Goal: Task Accomplishment & Management: Manage account settings

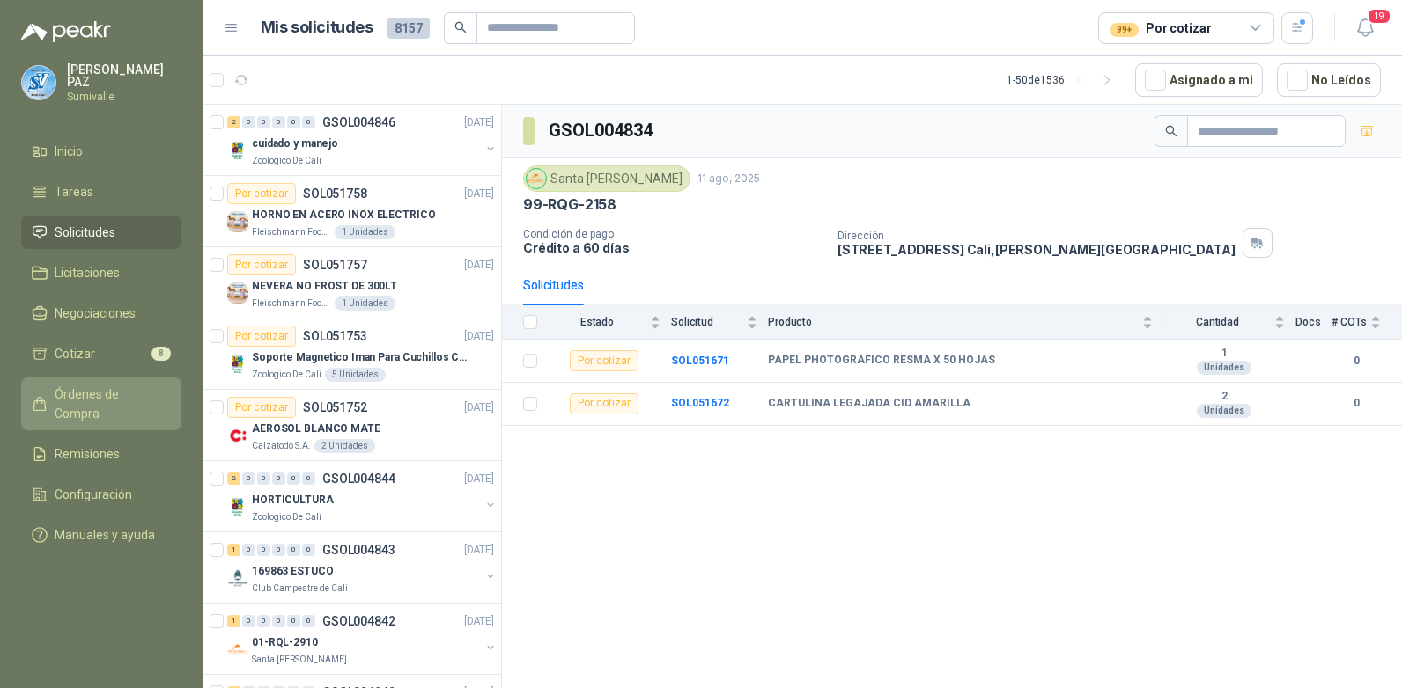
click at [122, 385] on span "Órdenes de Compra" at bounding box center [110, 404] width 110 height 39
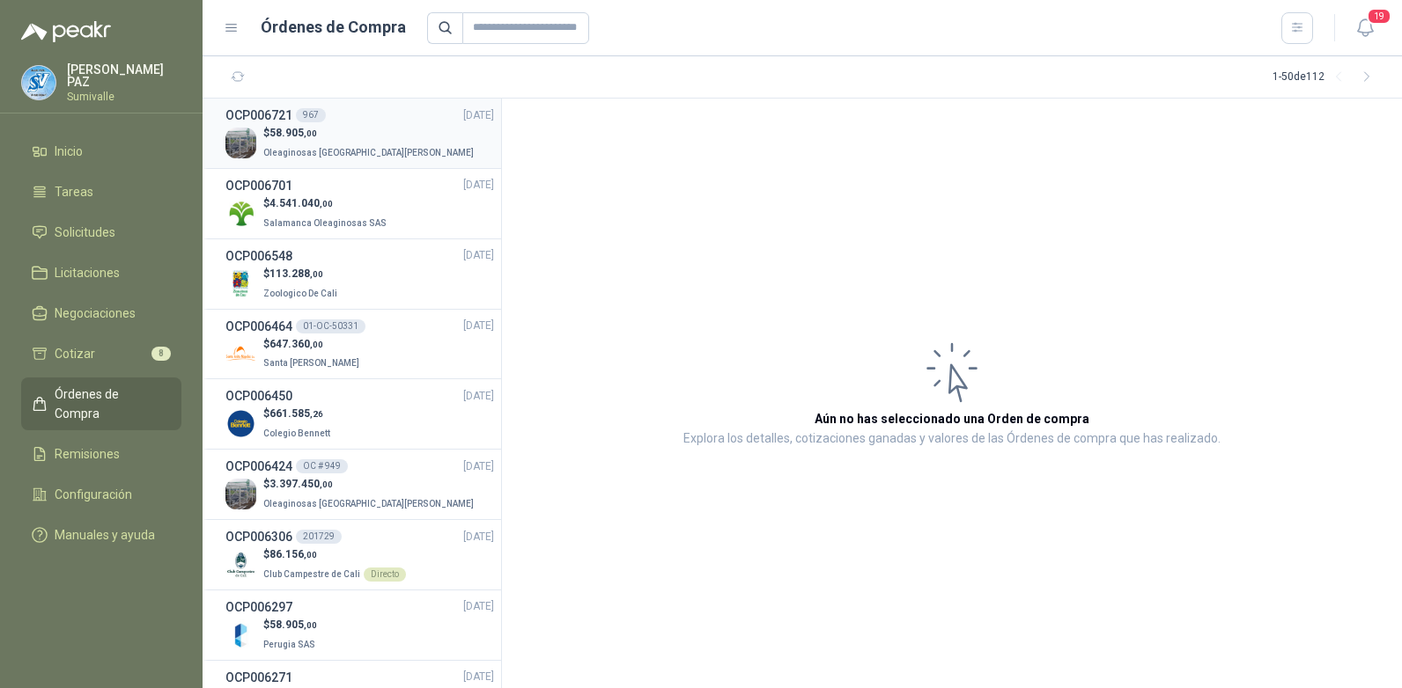
click at [344, 145] on p "Oleaginosas [GEOGRAPHIC_DATA][PERSON_NAME]" at bounding box center [370, 151] width 214 height 19
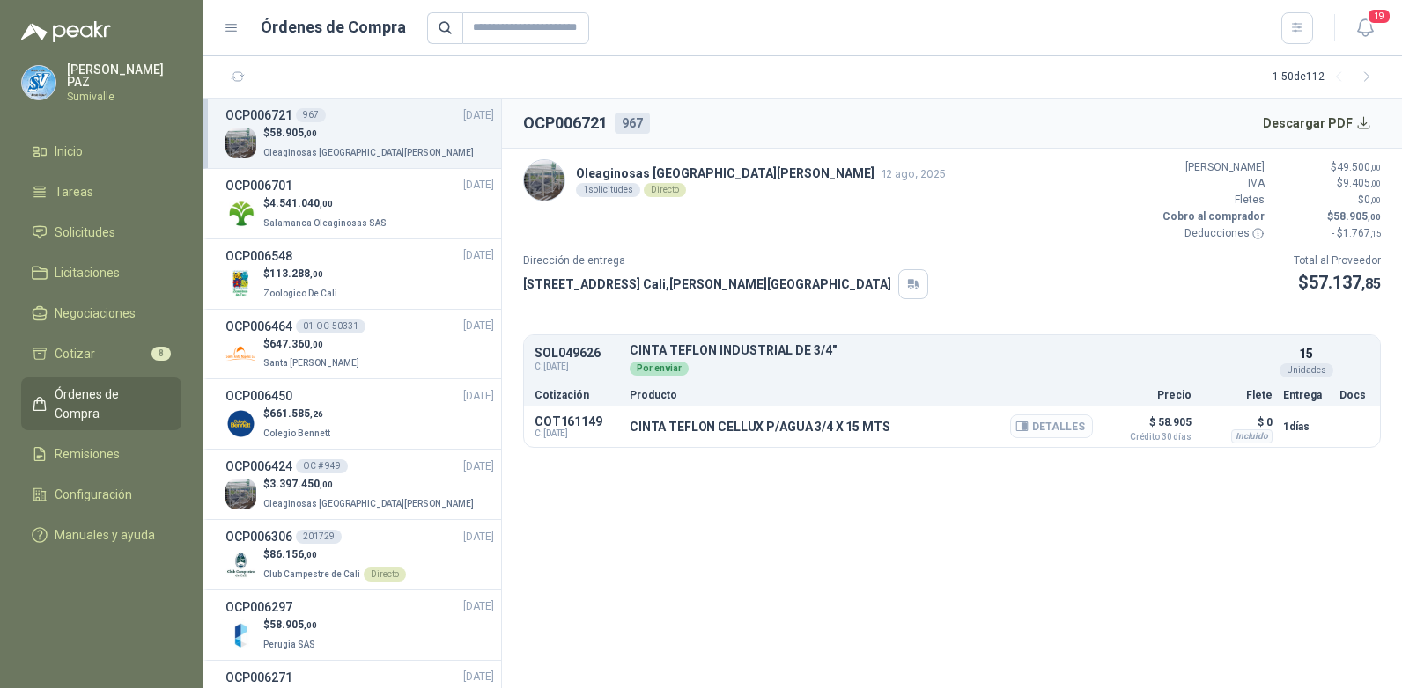
click at [1046, 430] on button "Detalles" at bounding box center [1051, 427] width 83 height 24
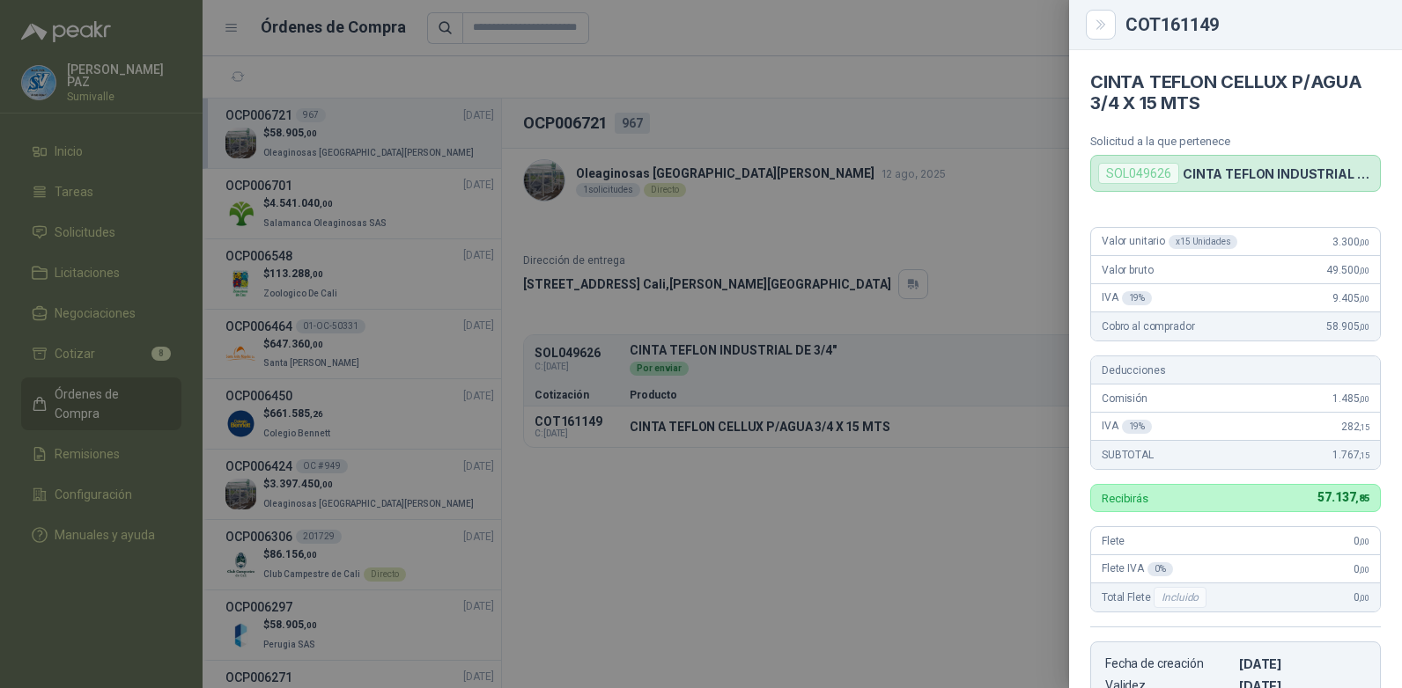
click at [975, 484] on div at bounding box center [701, 344] width 1402 height 688
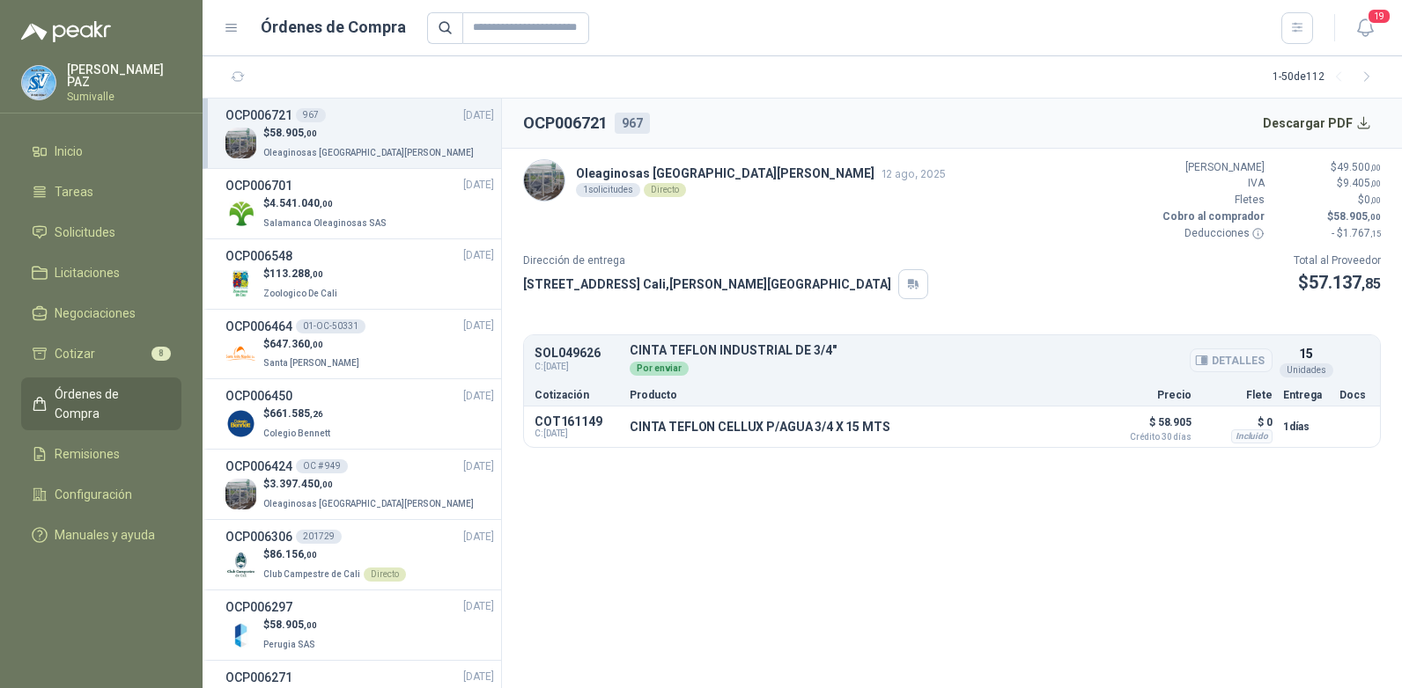
click at [1222, 350] on button "Detalles" at bounding box center [1230, 361] width 83 height 24
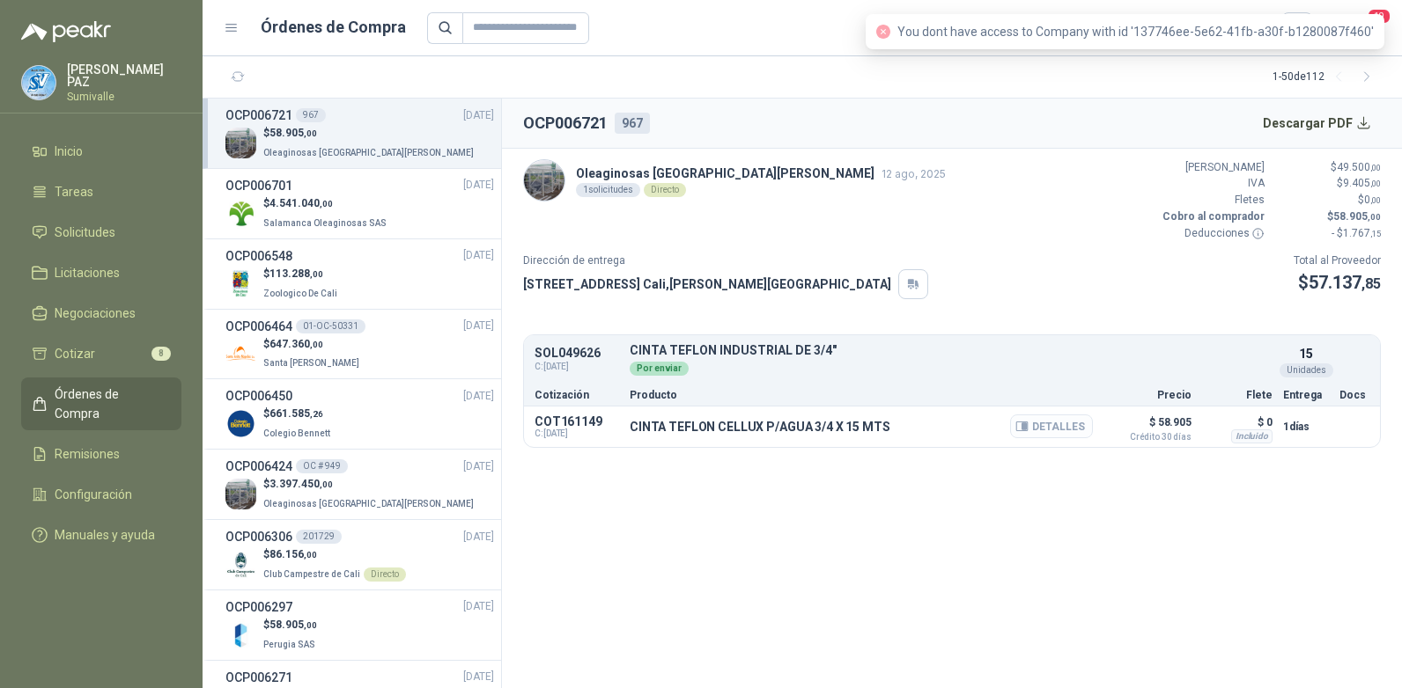
click at [1071, 421] on button "Detalles" at bounding box center [1051, 427] width 83 height 24
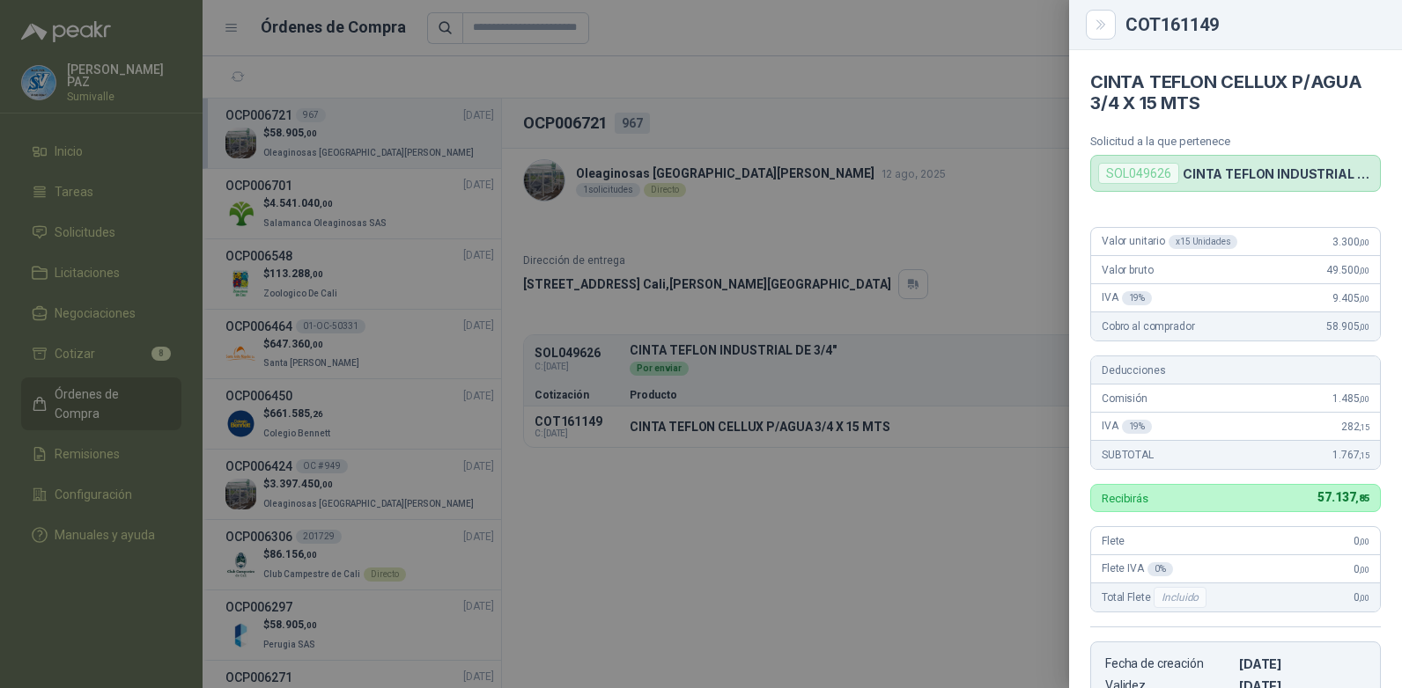
click at [960, 491] on div at bounding box center [701, 344] width 1402 height 688
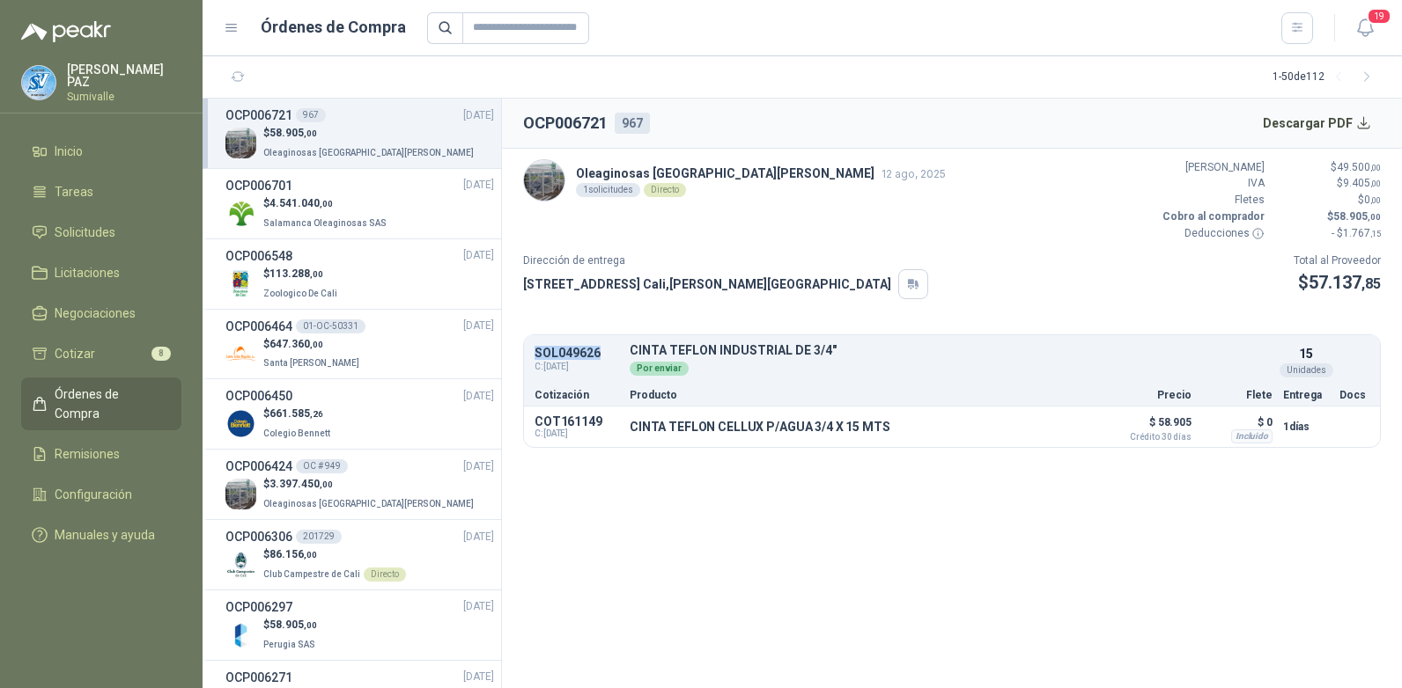
drag, startPoint x: 536, startPoint y: 353, endPoint x: 607, endPoint y: 350, distance: 71.4
click at [607, 350] on p "SOL049626" at bounding box center [576, 353] width 85 height 13
copy p "SOL049626"
click at [527, 36] on input "text" at bounding box center [525, 28] width 127 height 32
paste input "*********"
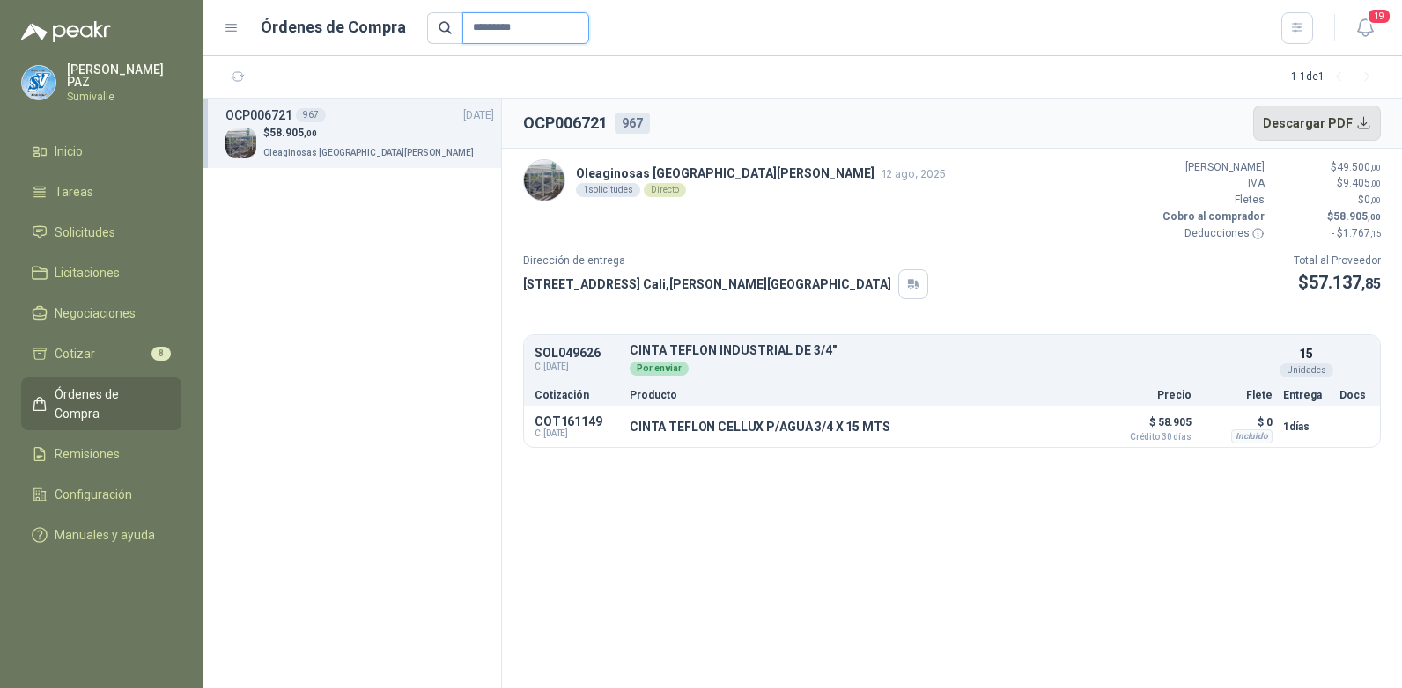
type input "*********"
click at [1309, 132] on button "Descargar PDF" at bounding box center [1317, 123] width 129 height 35
click at [110, 223] on span "Solicitudes" at bounding box center [85, 232] width 61 height 19
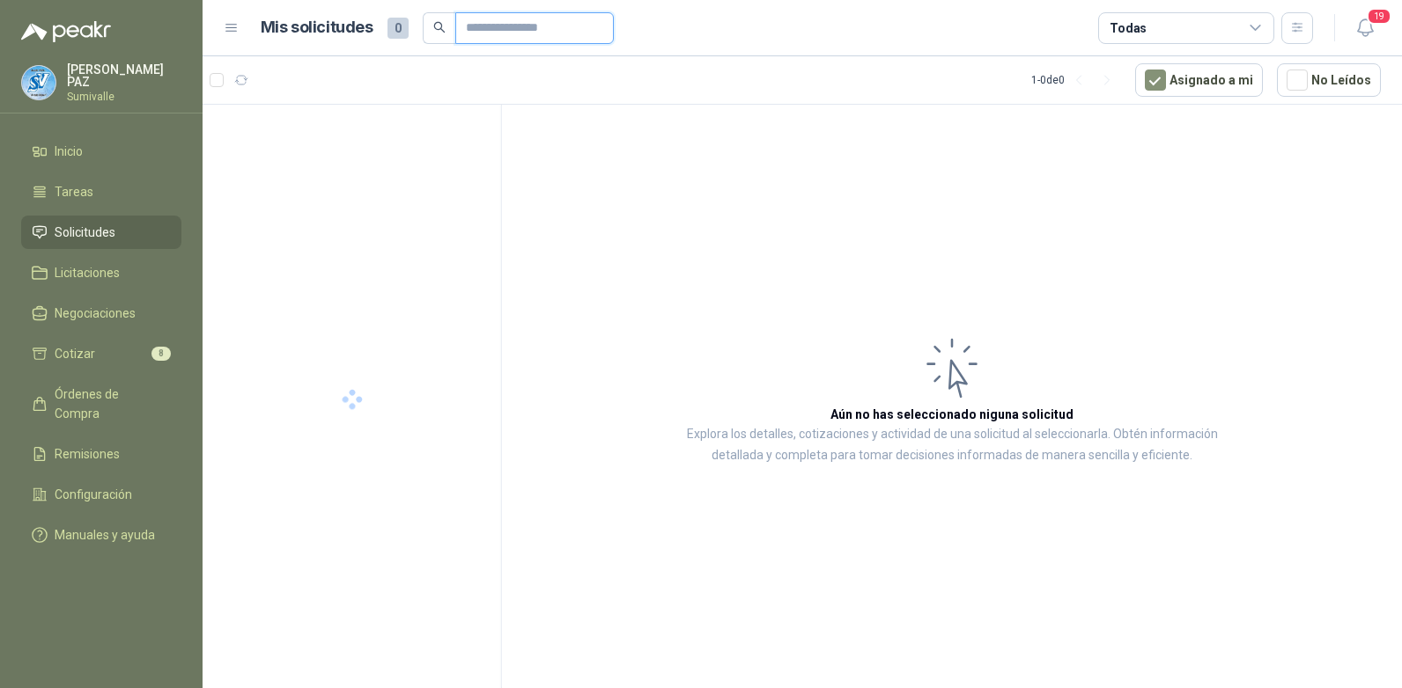
click at [507, 29] on input "text" at bounding box center [527, 28] width 123 height 30
paste input "*********"
type input "*********"
click at [391, 147] on div "EX -000625" at bounding box center [366, 143] width 228 height 21
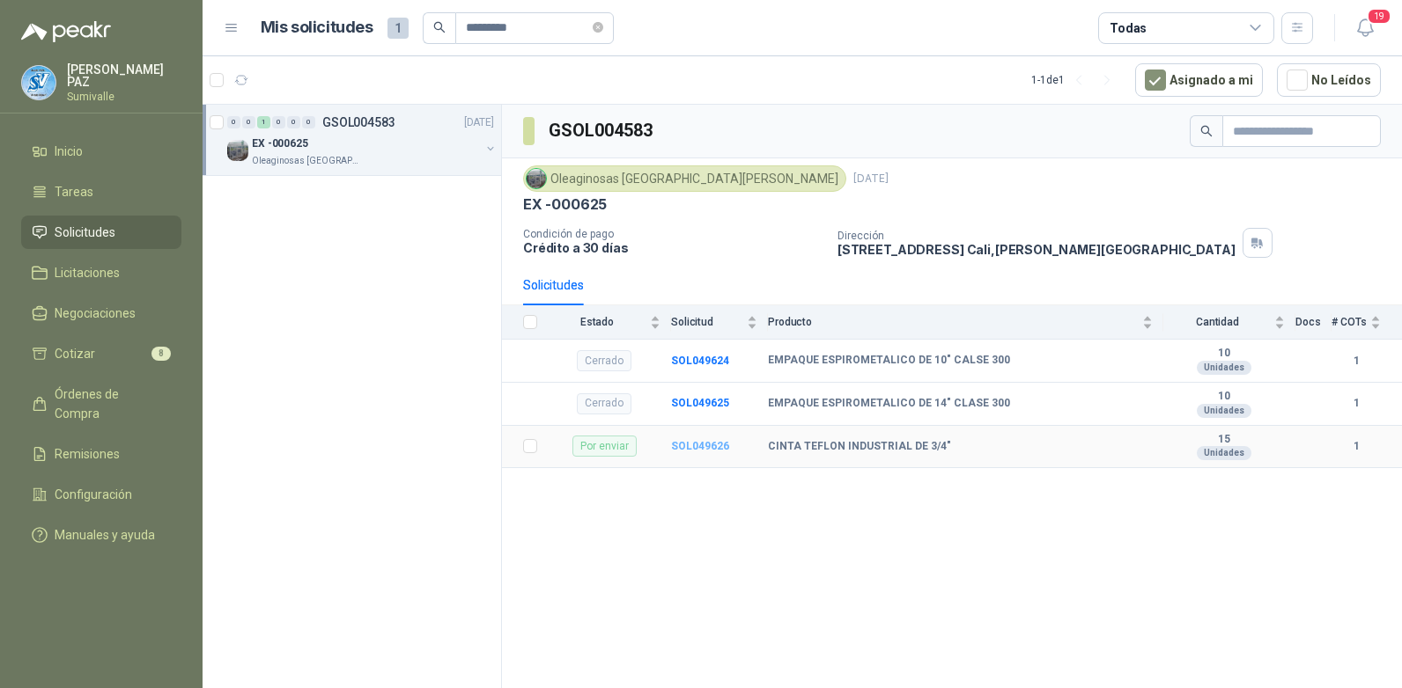
click at [696, 446] on b "SOL049626" at bounding box center [700, 446] width 58 height 12
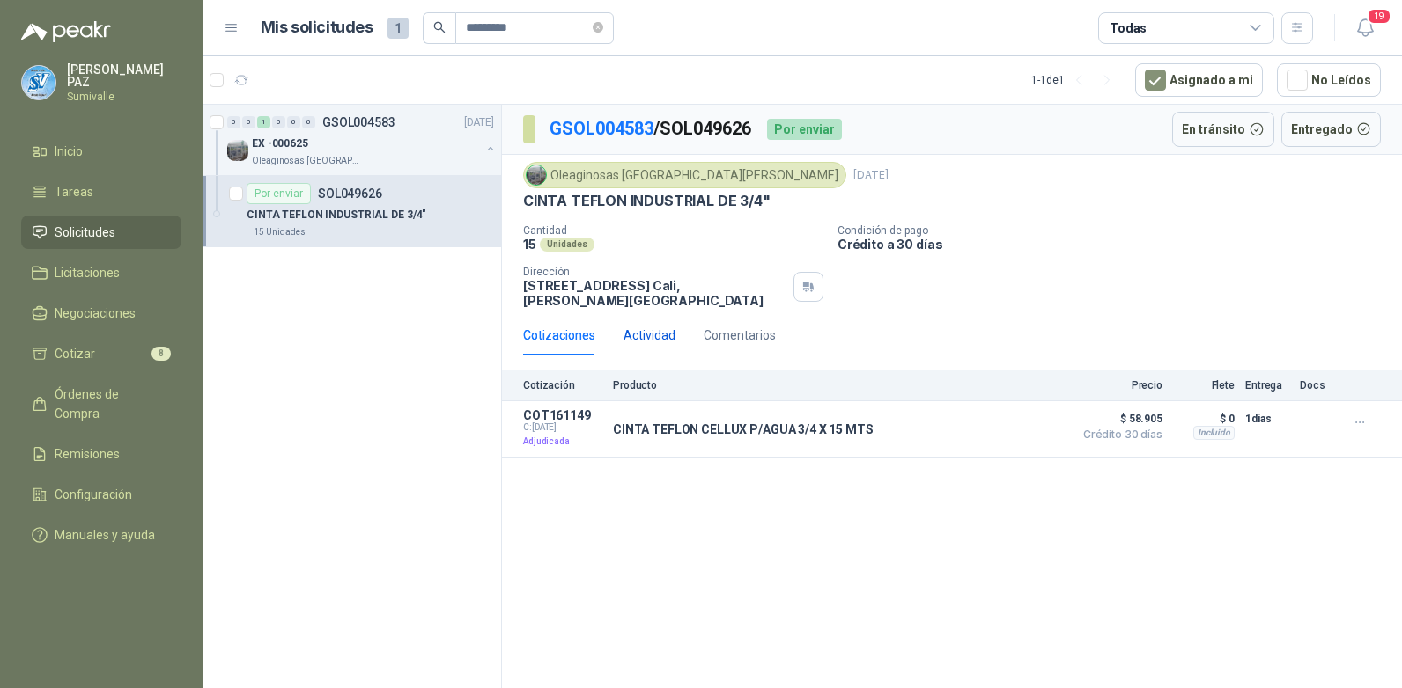
click at [671, 326] on div "Actividad" at bounding box center [649, 335] width 52 height 19
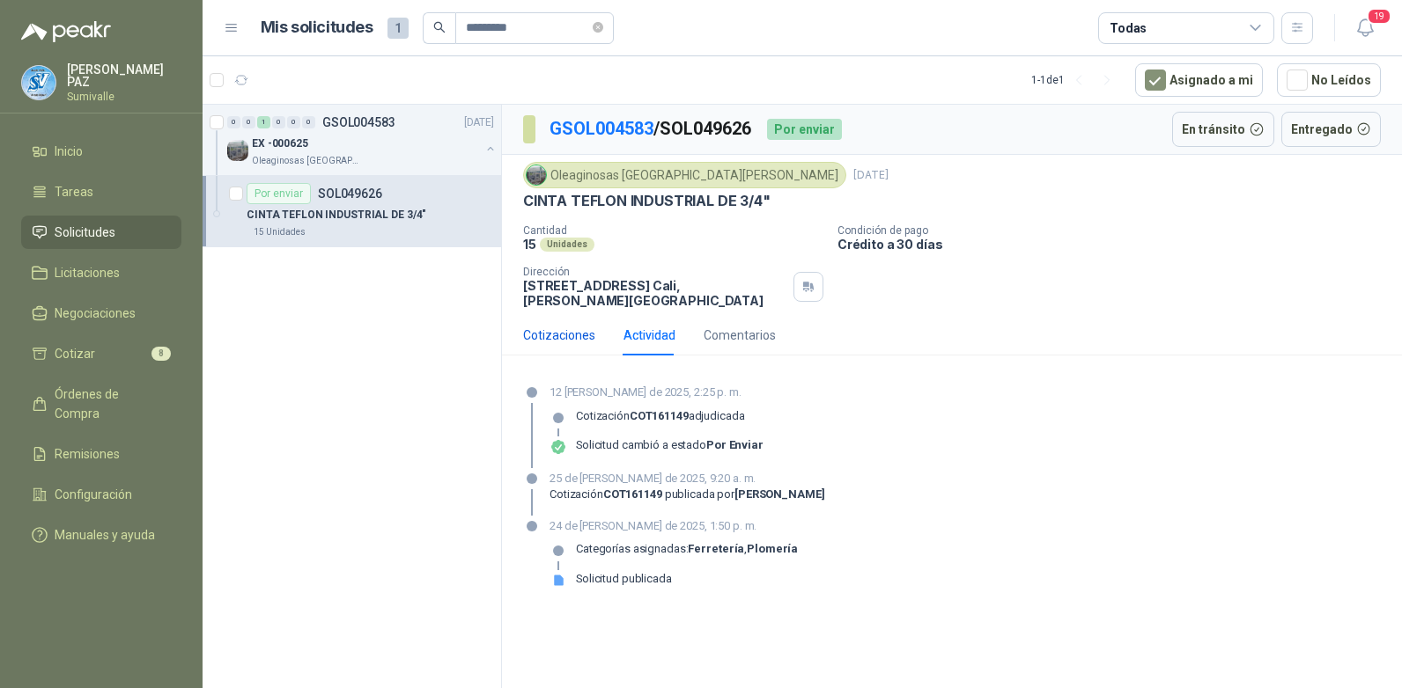
click at [567, 326] on div "Cotizaciones" at bounding box center [559, 335] width 72 height 19
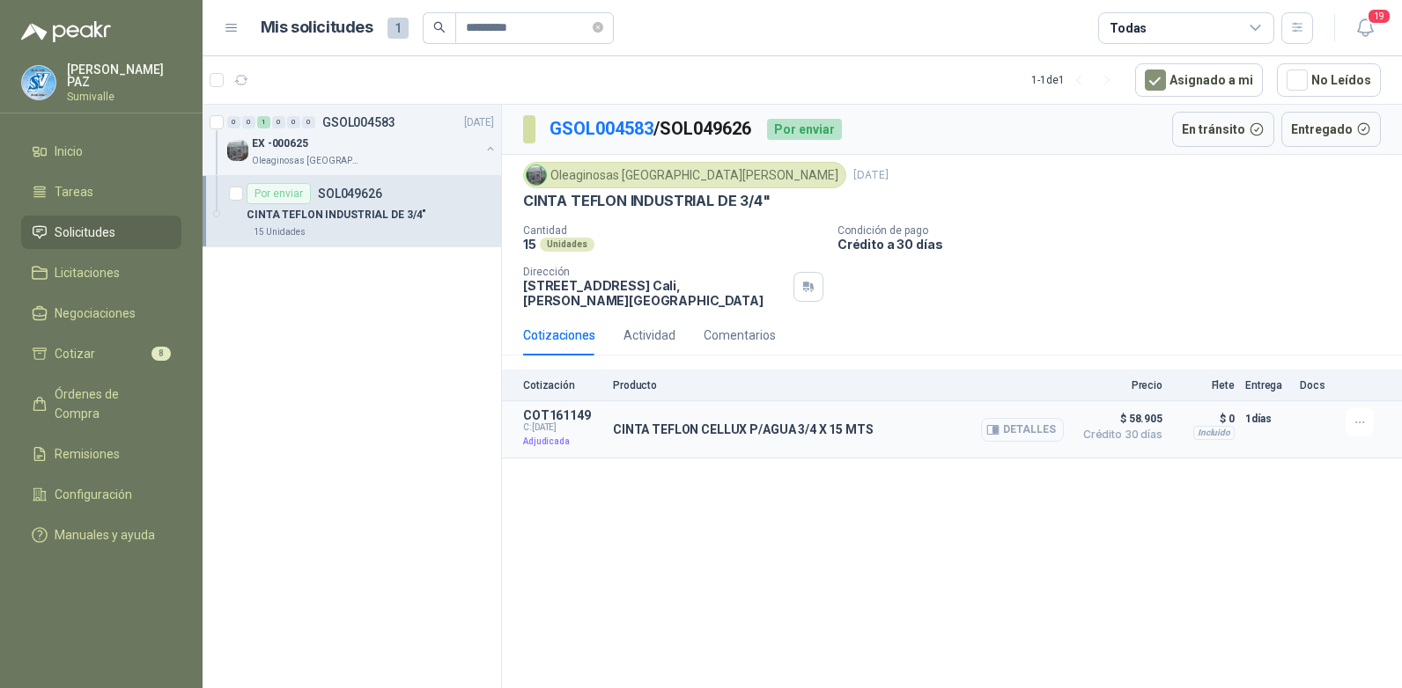
click at [1046, 418] on button "Detalles" at bounding box center [1022, 430] width 83 height 24
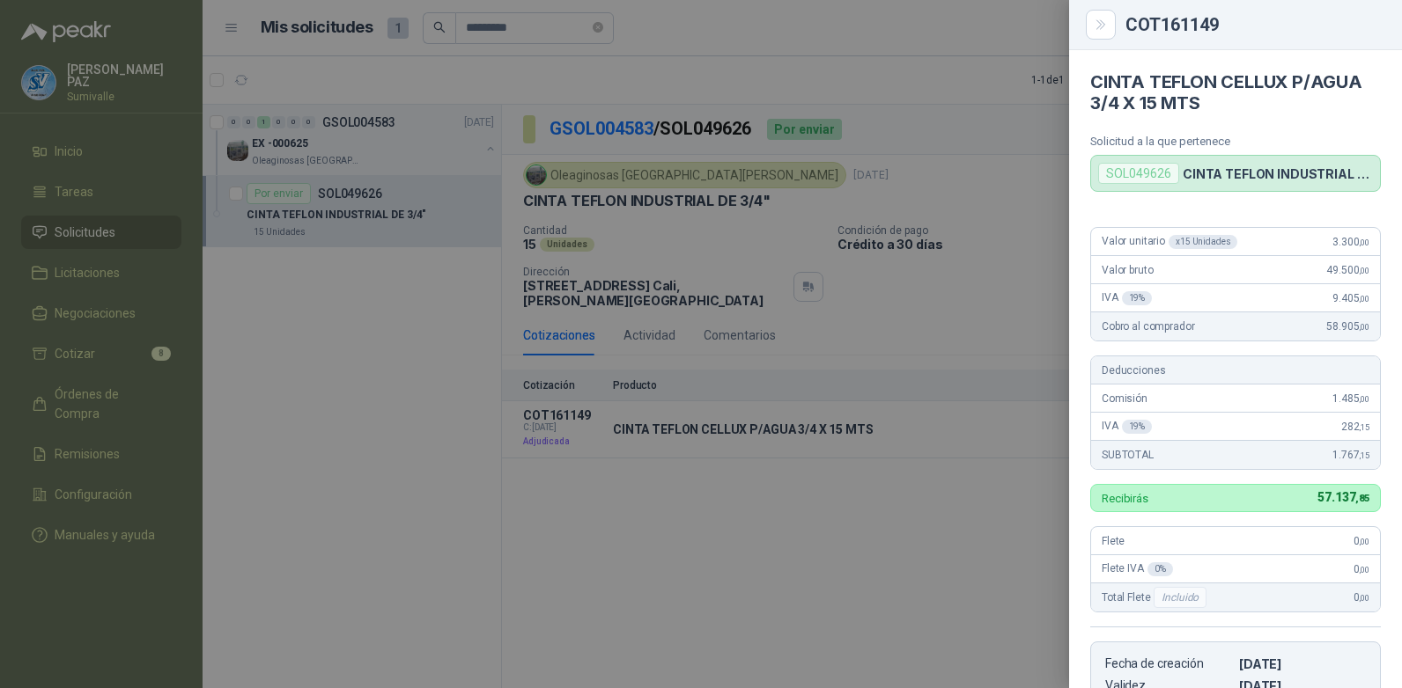
click at [989, 89] on div at bounding box center [701, 344] width 1402 height 688
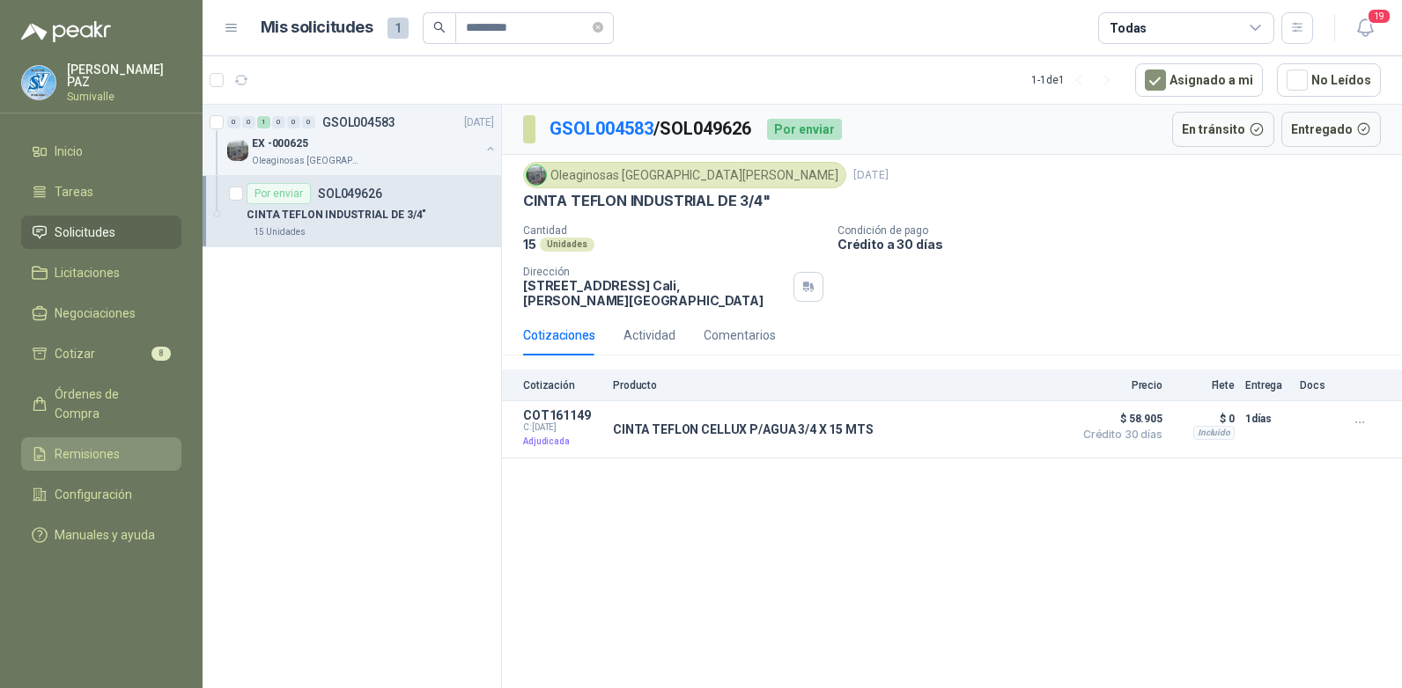
click at [116, 445] on span "Remisiones" at bounding box center [87, 454] width 65 height 19
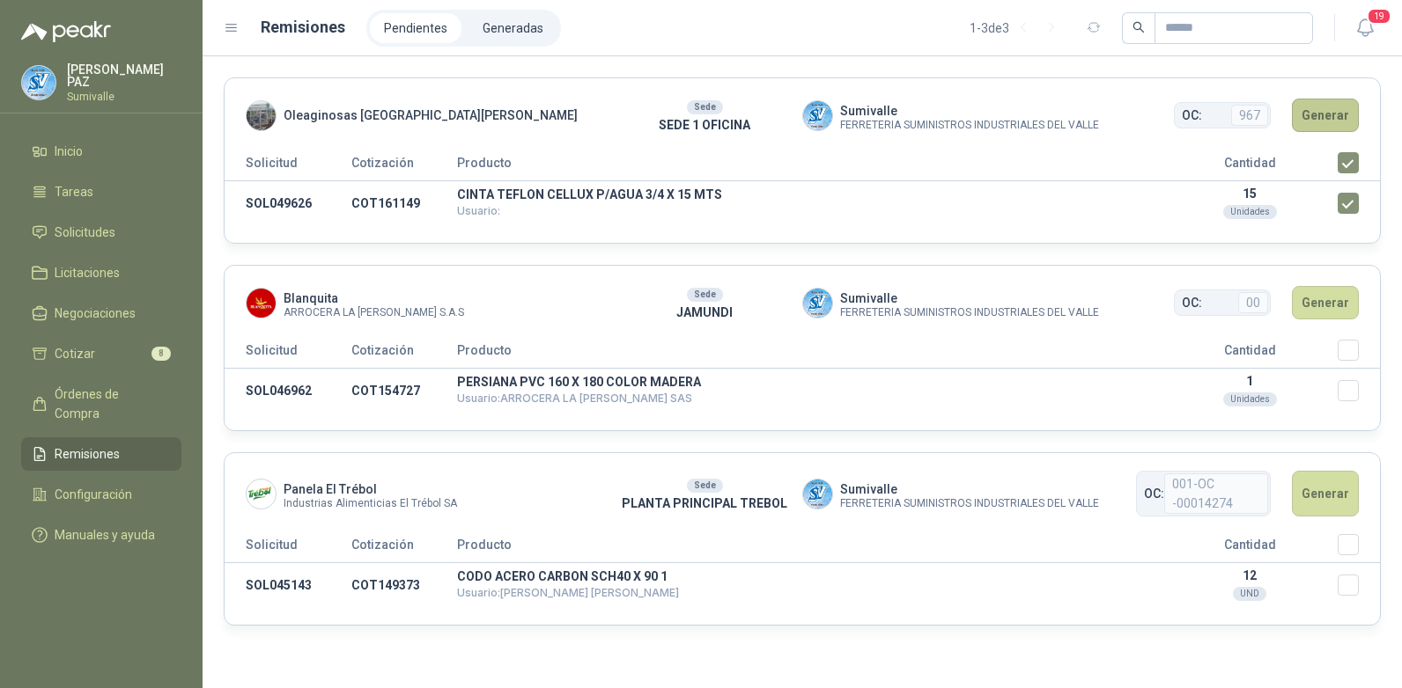
click at [1333, 111] on button "Generar" at bounding box center [1325, 115] width 67 height 33
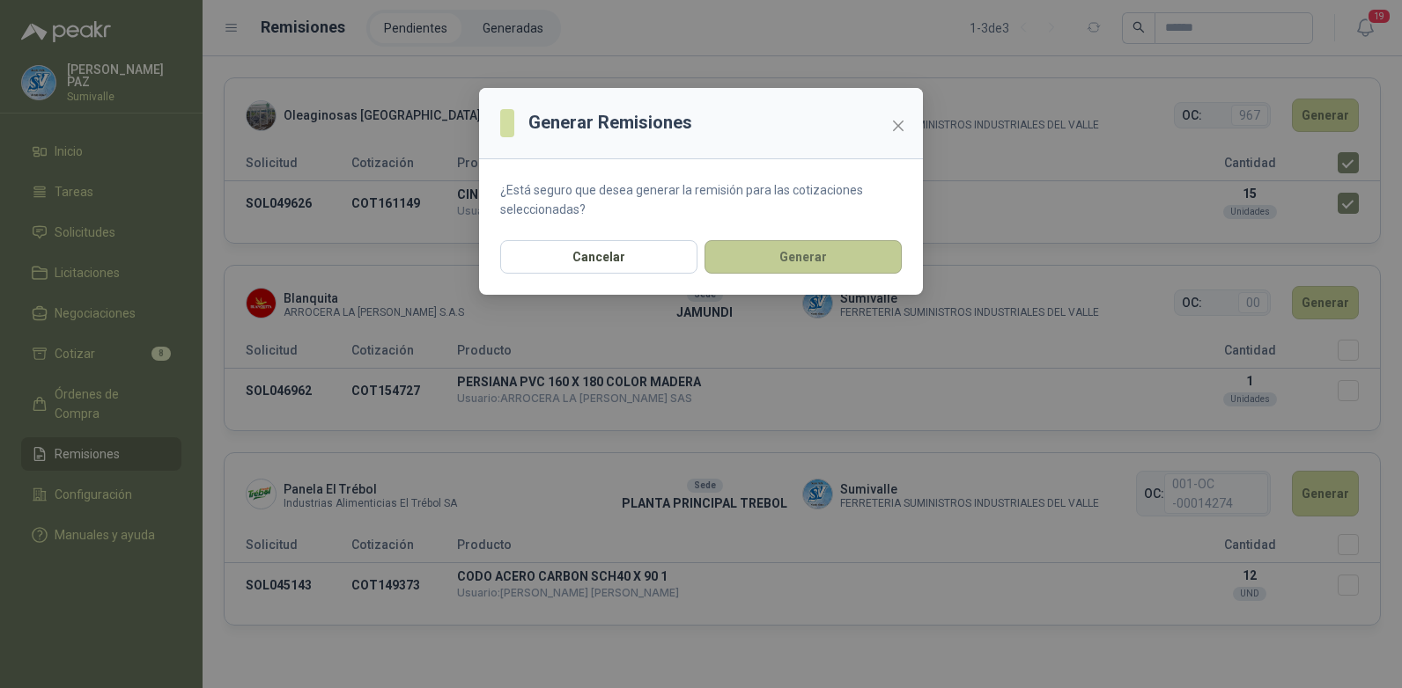
click at [776, 264] on button "Generar" at bounding box center [802, 256] width 197 height 33
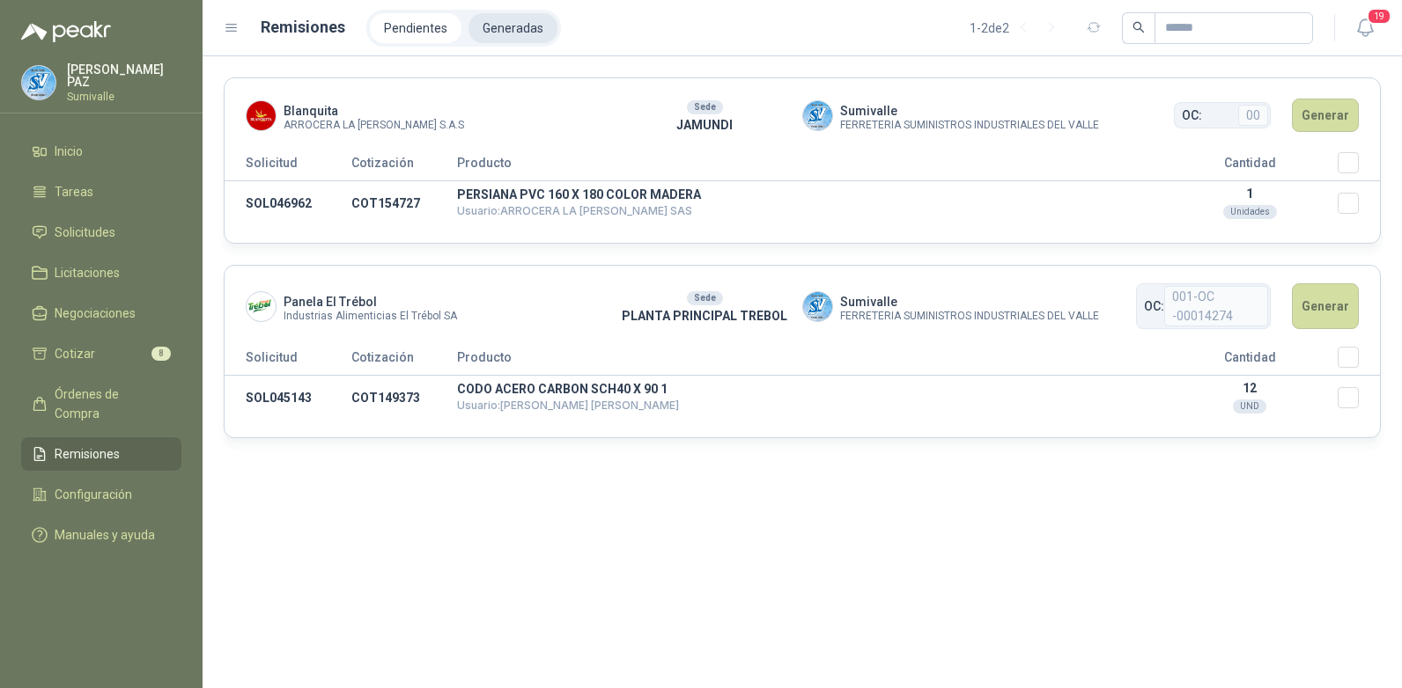
click at [500, 33] on li "Generadas" at bounding box center [512, 28] width 89 height 30
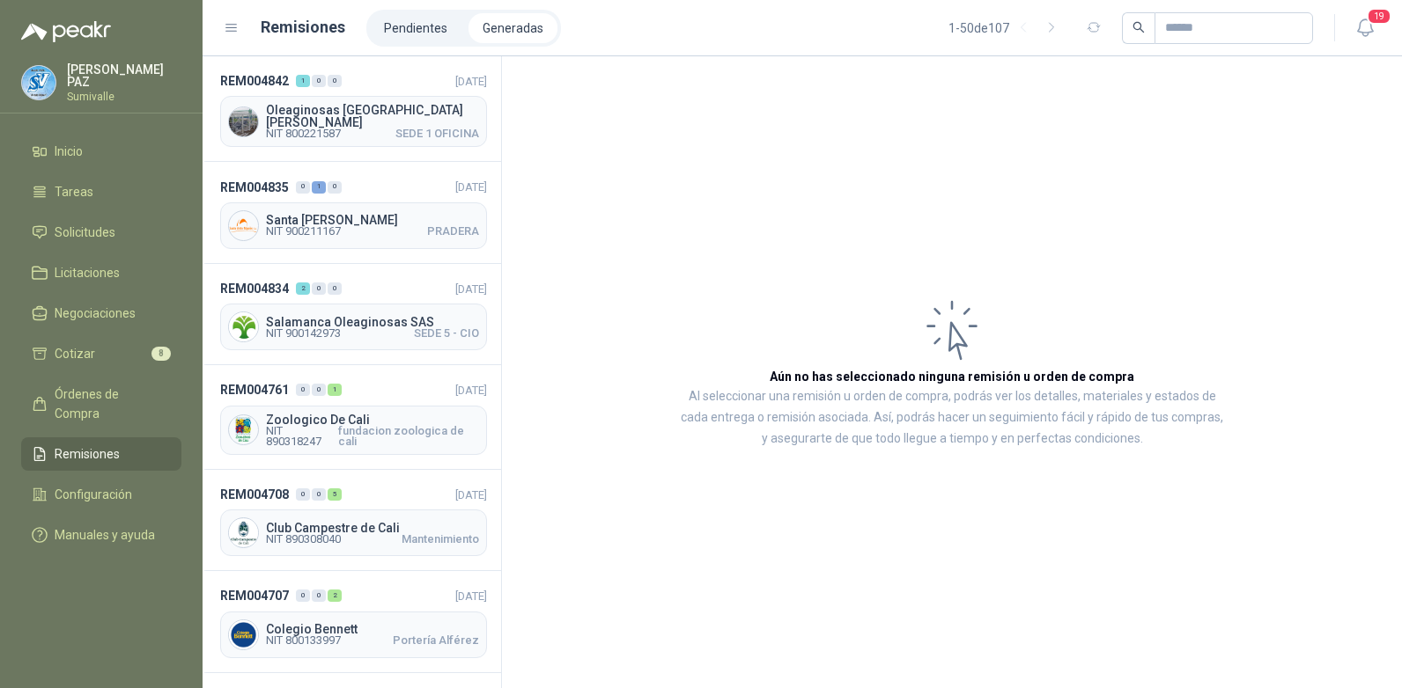
click at [367, 109] on span "Oleaginosas [GEOGRAPHIC_DATA][PERSON_NAME]" at bounding box center [372, 116] width 213 height 25
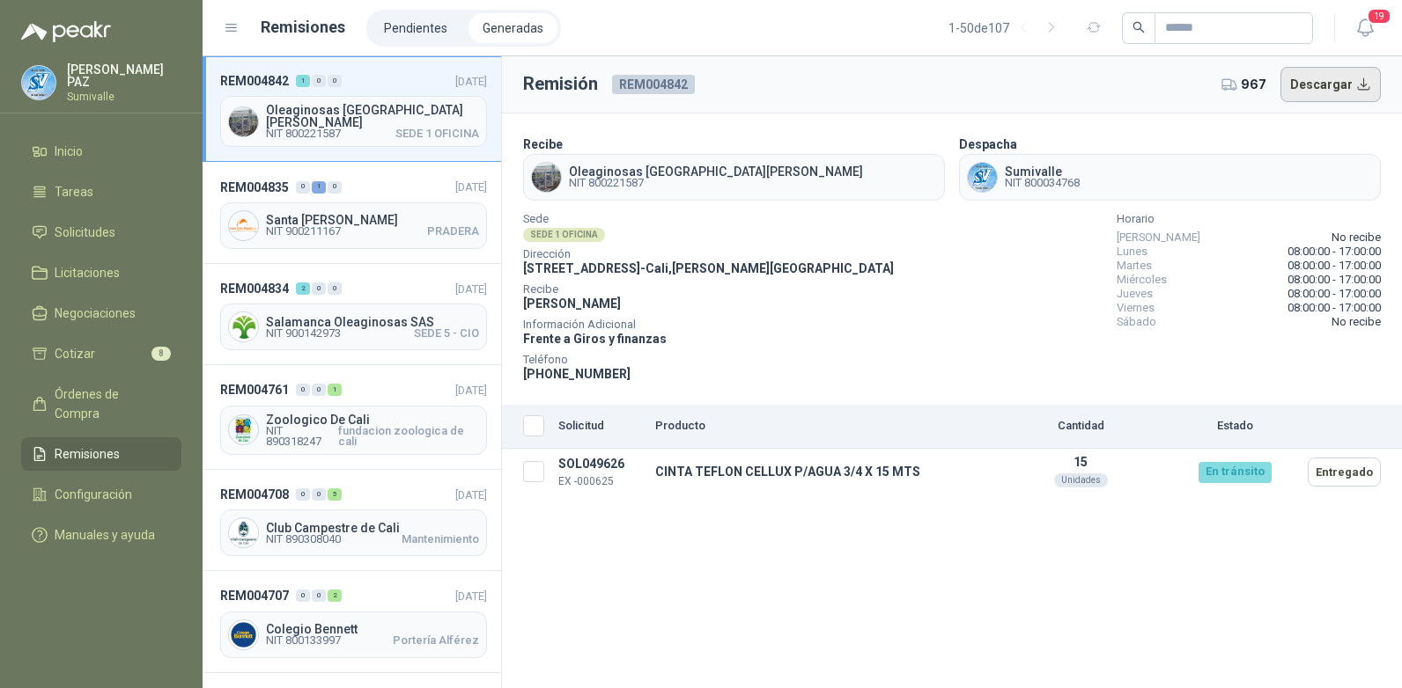
click at [1352, 90] on button "Descargar" at bounding box center [1330, 84] width 101 height 35
